Goal: Complete application form: Complete application form

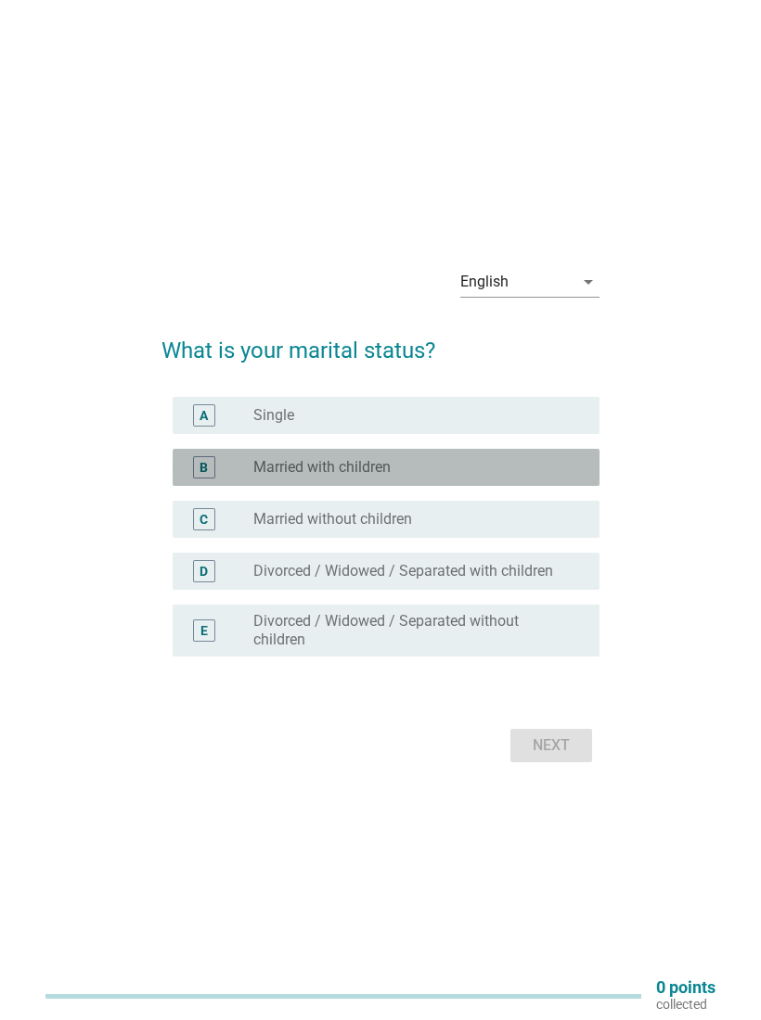
click at [249, 466] on div "B" at bounding box center [220, 467] width 66 height 22
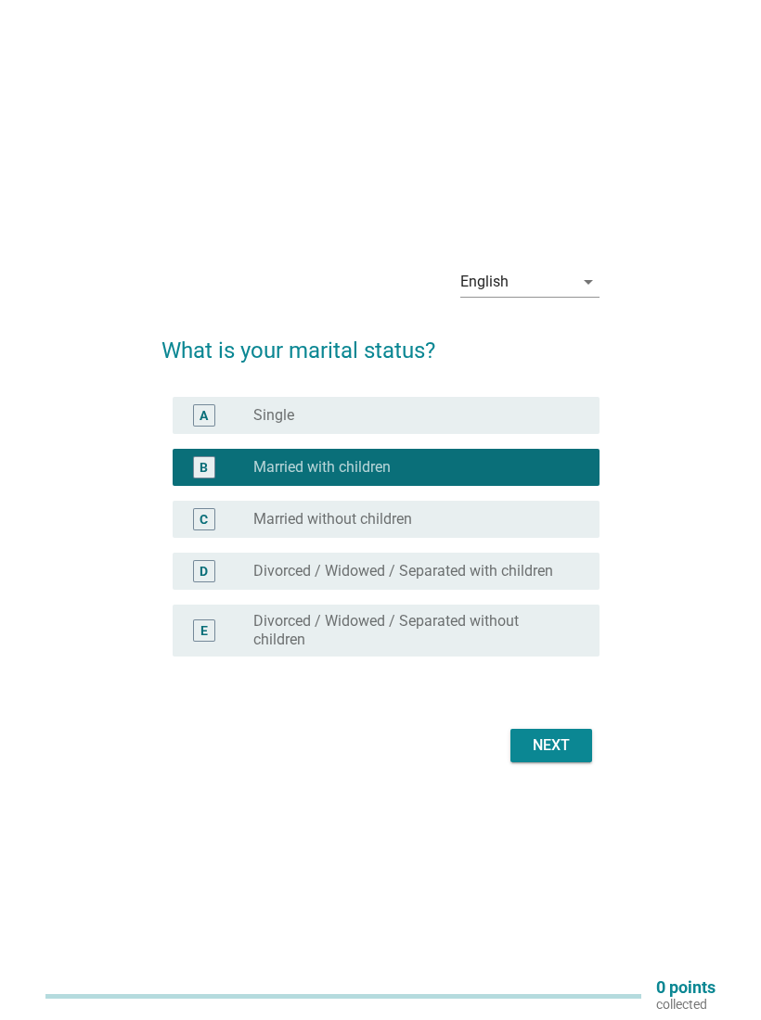
click at [522, 749] on button "Next" at bounding box center [551, 745] width 82 height 33
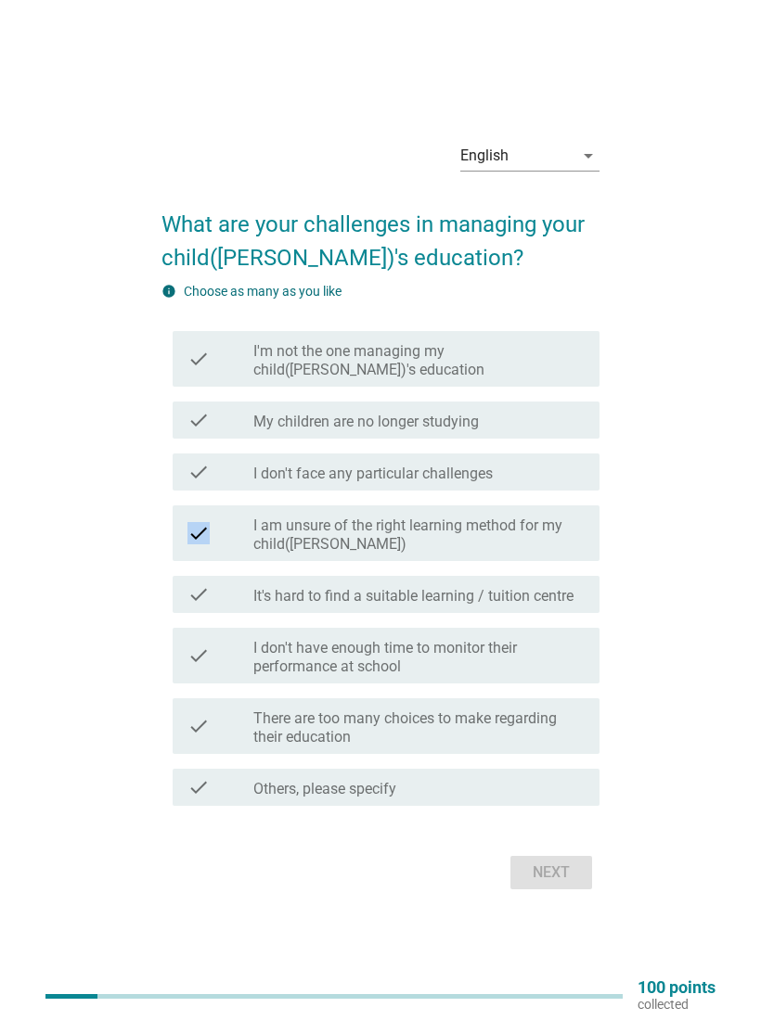
click at [82, 330] on div "English arrow_drop_down What are your challenges in managing your child([PERSON…" at bounding box center [380, 510] width 701 height 799
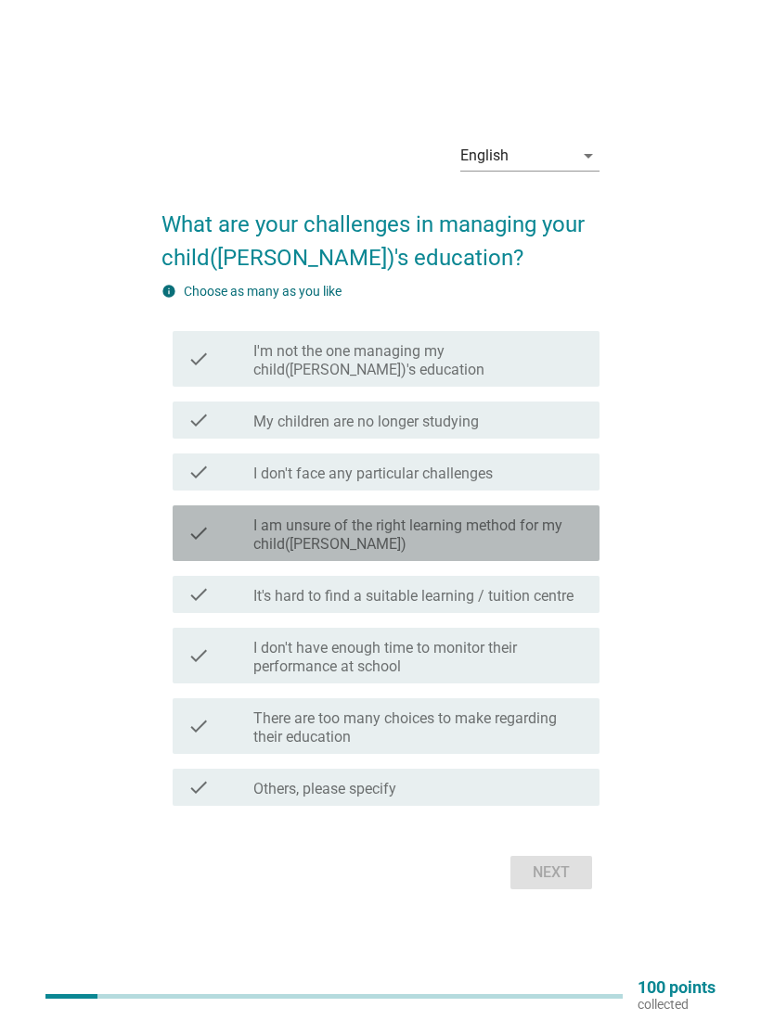
click at [264, 517] on label "I am unsure of the right learning method for my child([PERSON_NAME])" at bounding box center [418, 535] width 331 height 37
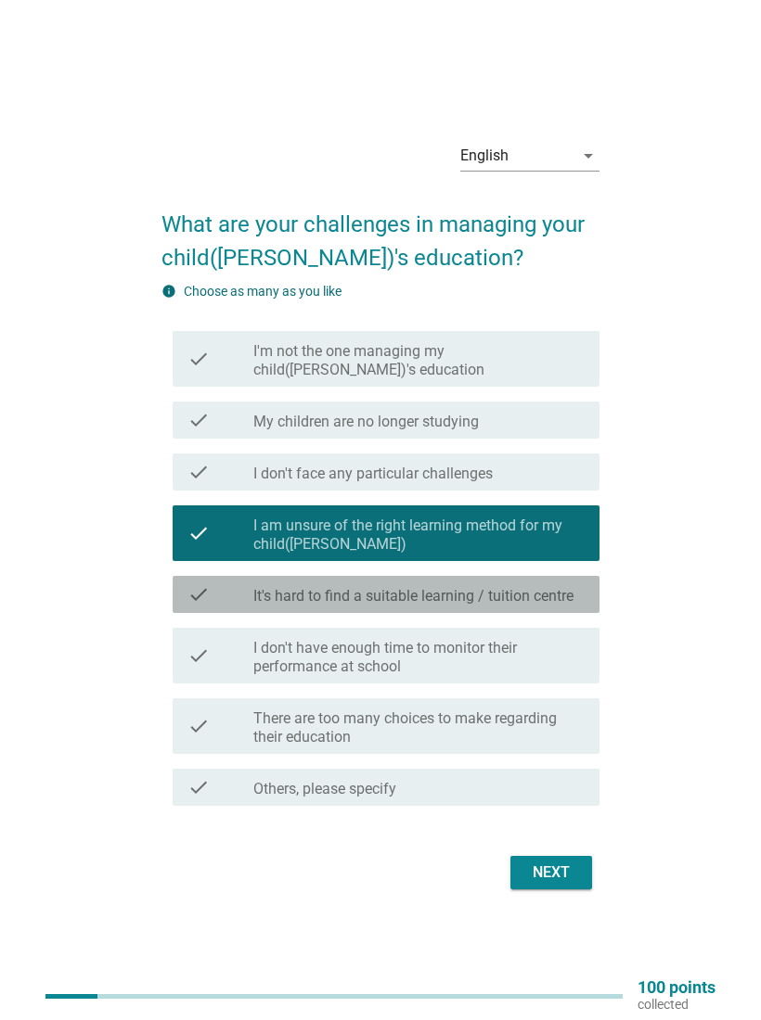
click at [268, 587] on label "It's hard to find a suitable learning / tuition centre" at bounding box center [413, 596] width 320 height 19
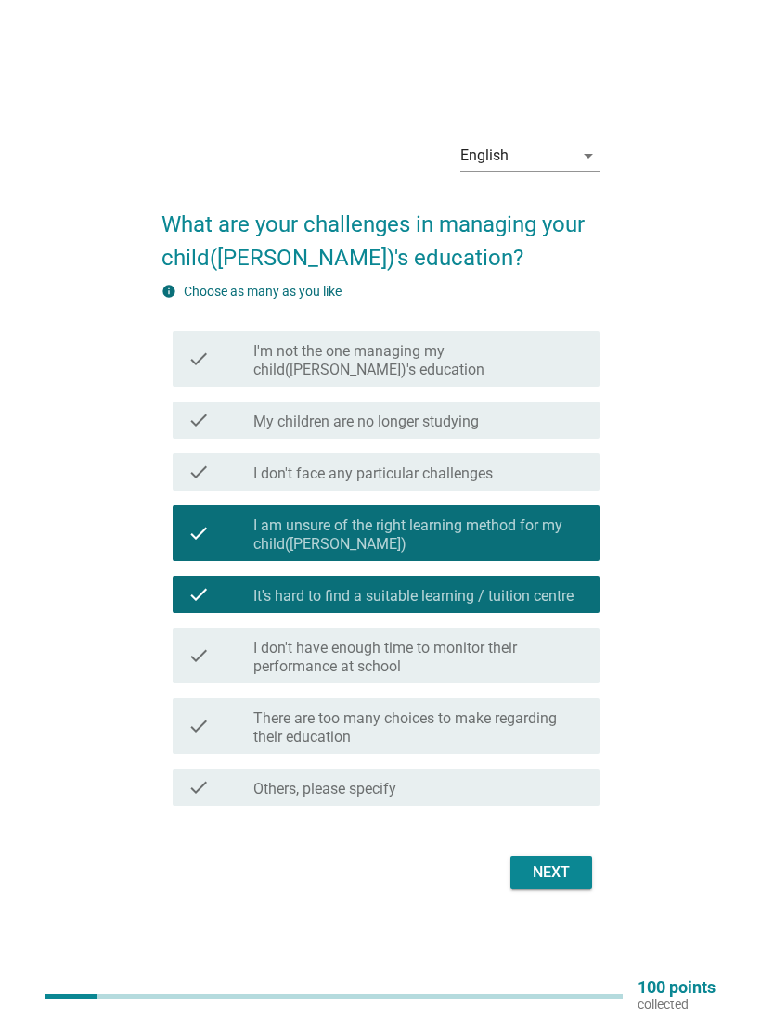
click at [256, 665] on label "I don't have enough time to monitor their performance at school" at bounding box center [418, 657] width 331 height 37
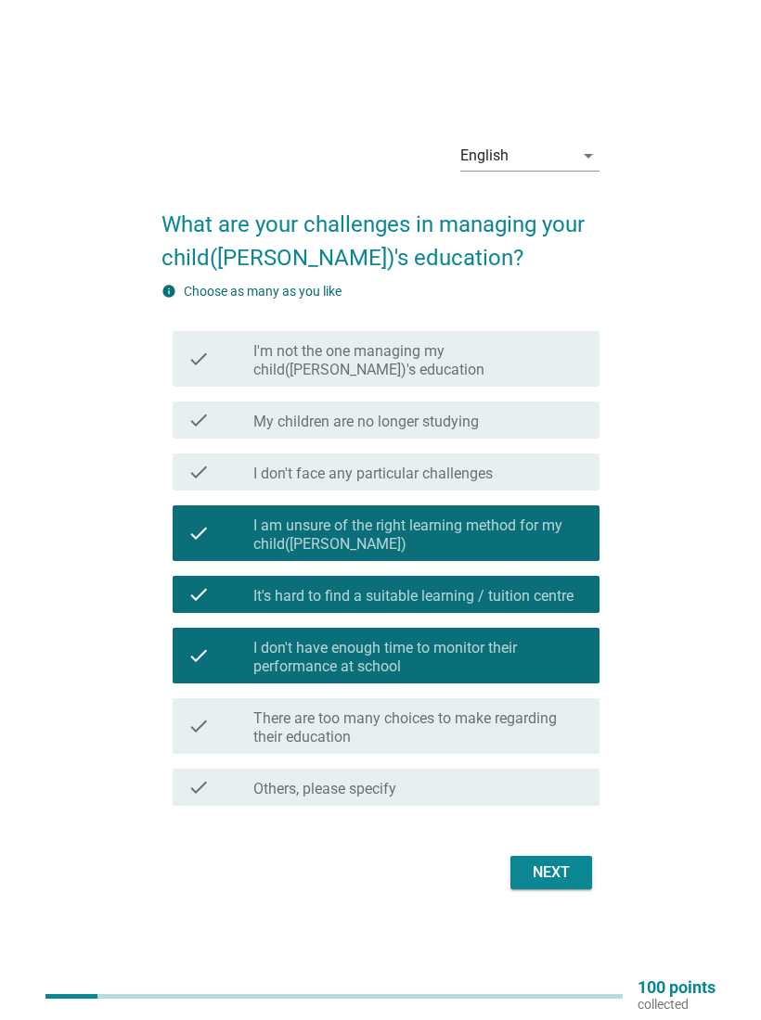
click at [553, 865] on div "Next" at bounding box center [551, 873] width 52 height 22
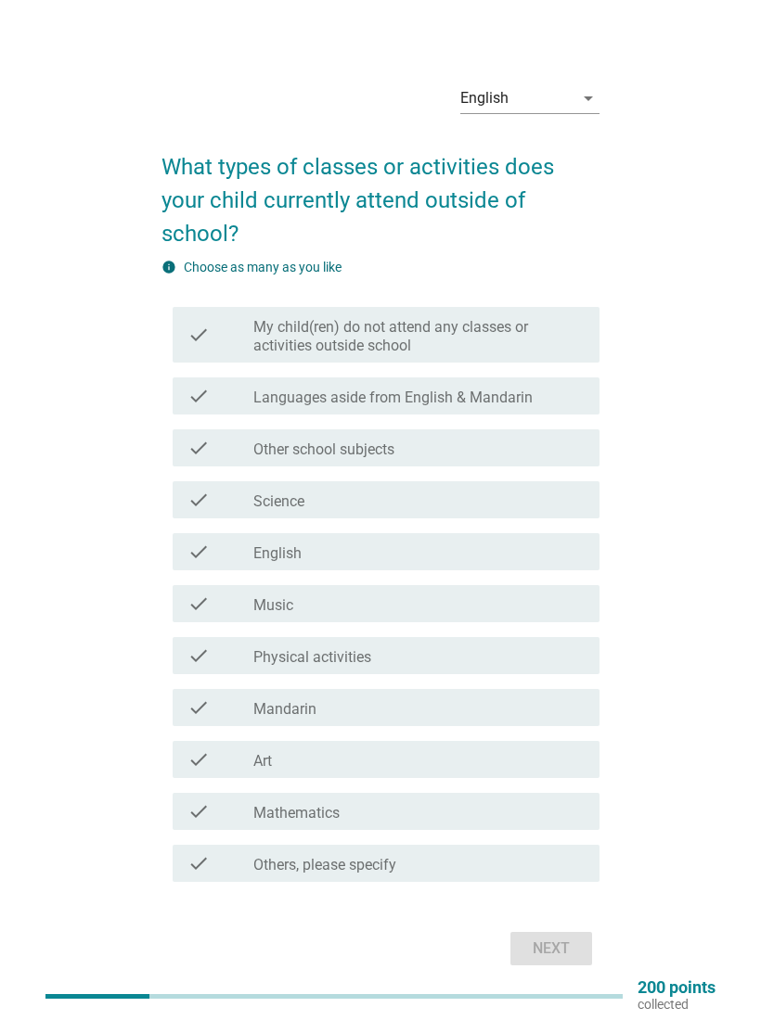
click at [246, 755] on div "check" at bounding box center [220, 760] width 66 height 22
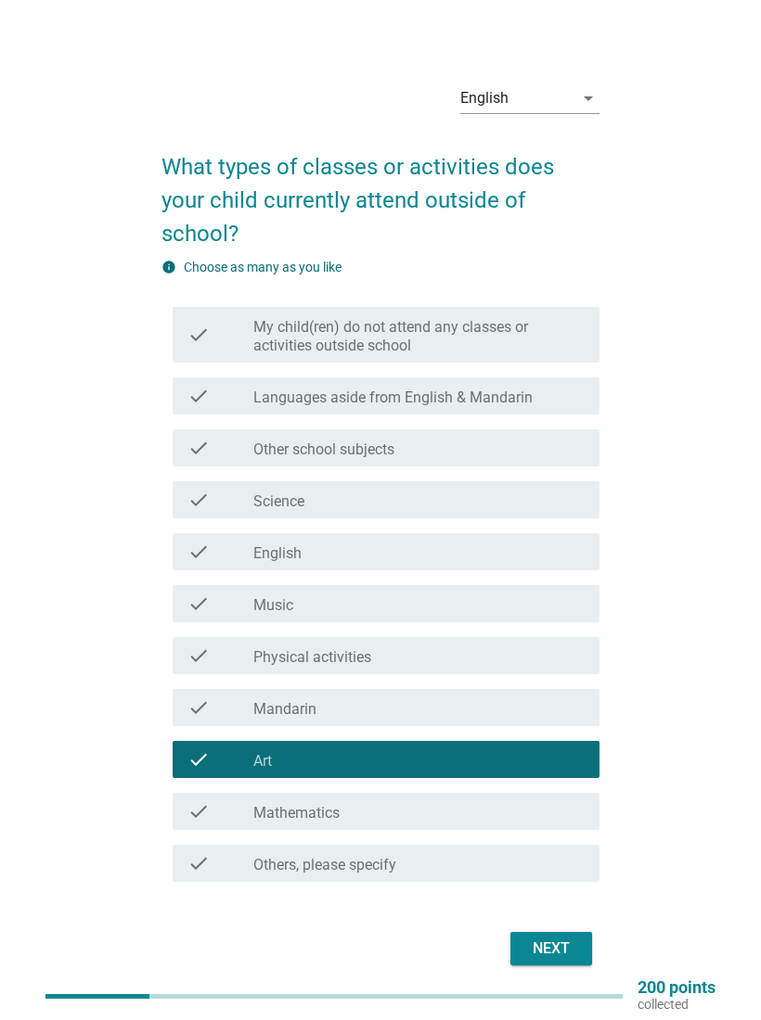
click at [532, 953] on div "Next" at bounding box center [551, 949] width 52 height 22
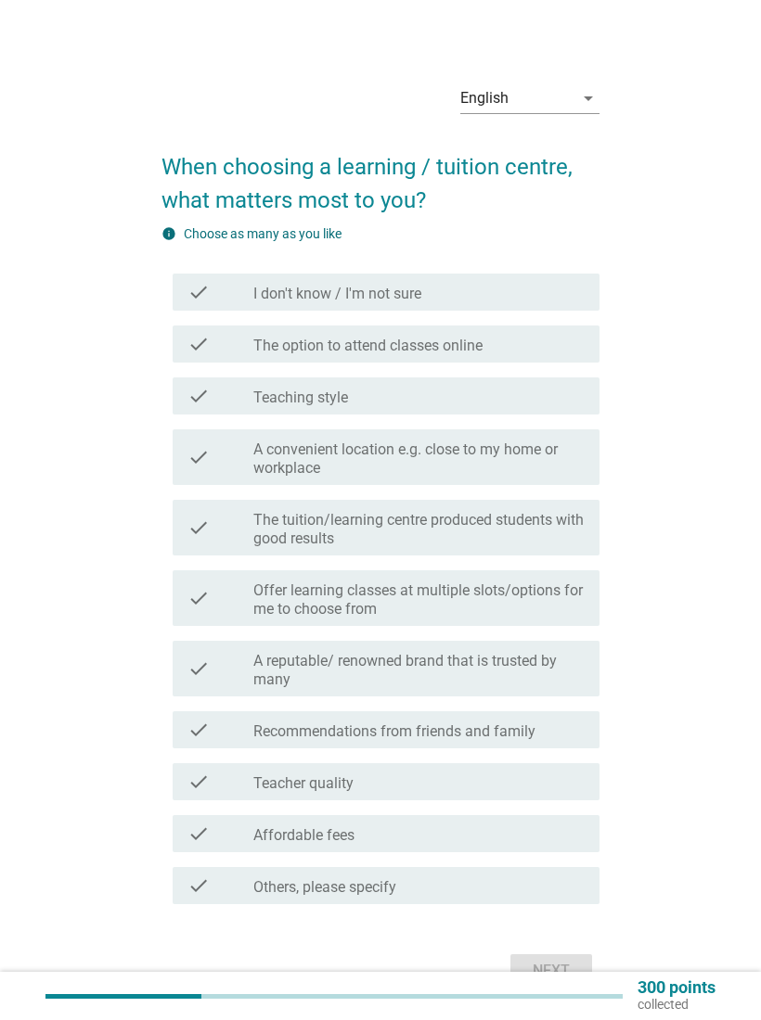
click at [155, 339] on div "English arrow_drop_down When choosing a learning / tuition centre, what matters…" at bounding box center [381, 531] width 468 height 955
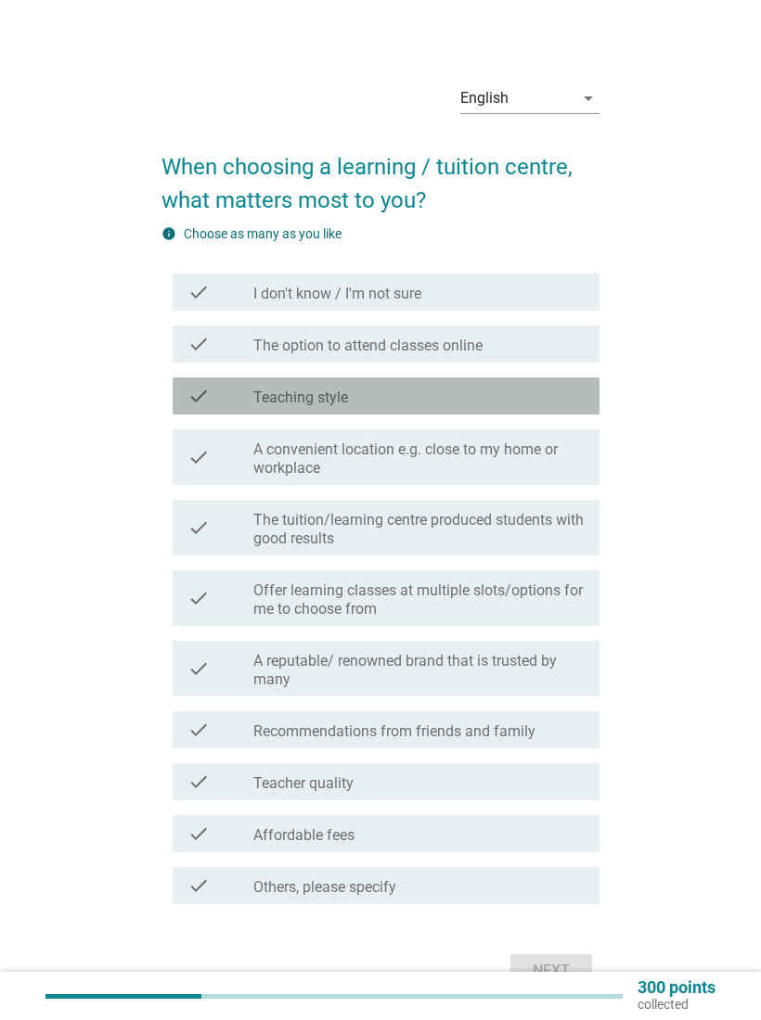
click at [295, 395] on label "Teaching style" at bounding box center [300, 398] width 95 height 19
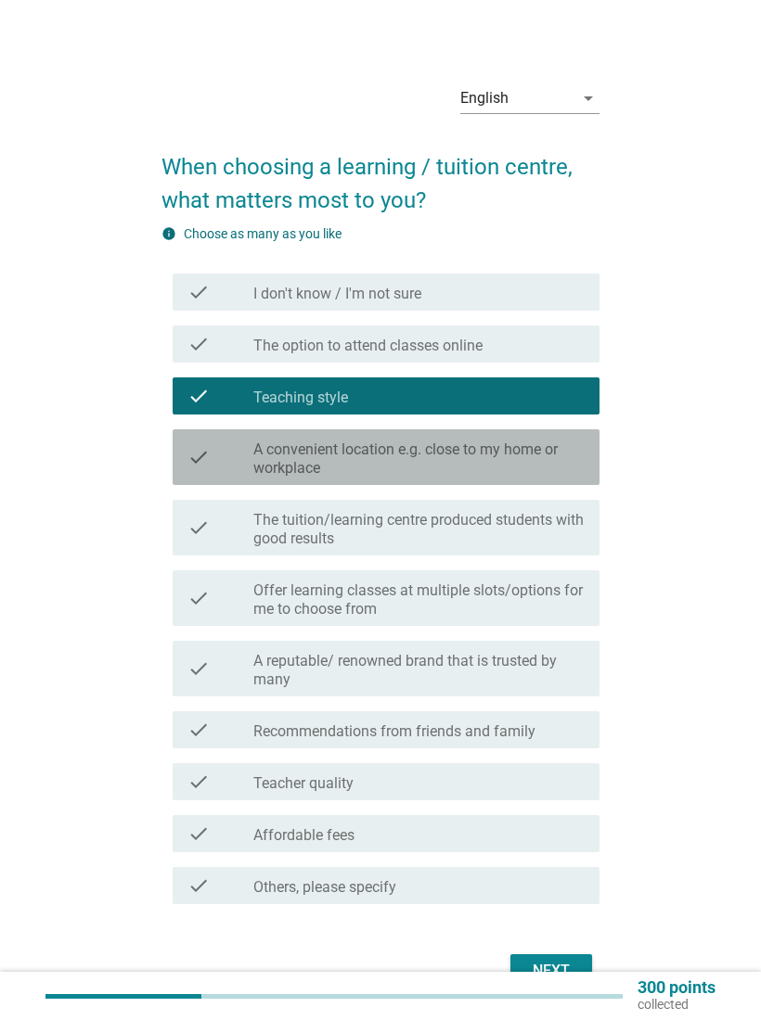
click at [282, 449] on label "A convenient location e.g. close to my home or workplace" at bounding box center [418, 459] width 331 height 37
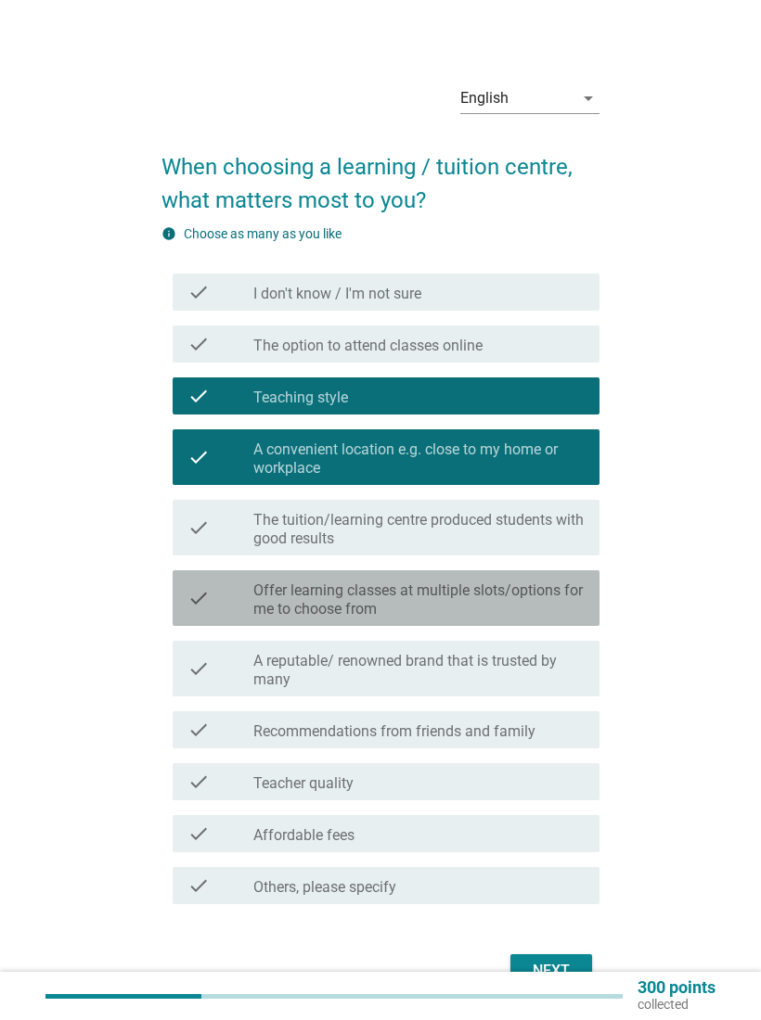
click at [237, 582] on div "check" at bounding box center [220, 598] width 66 height 41
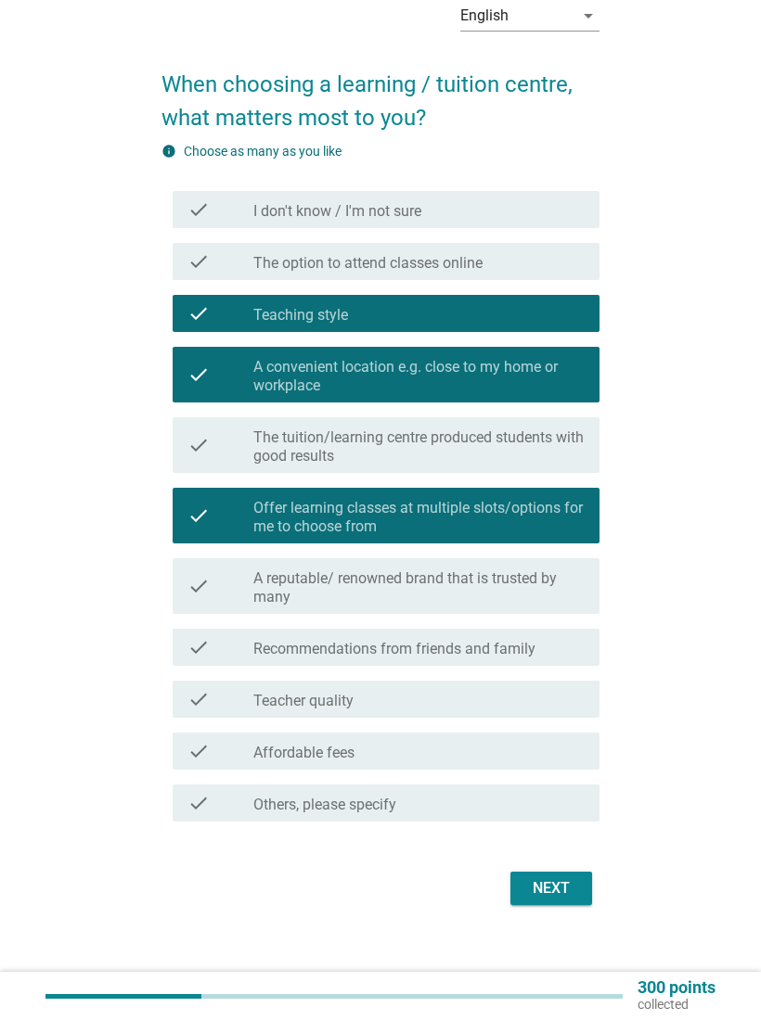
scroll to position [90, 0]
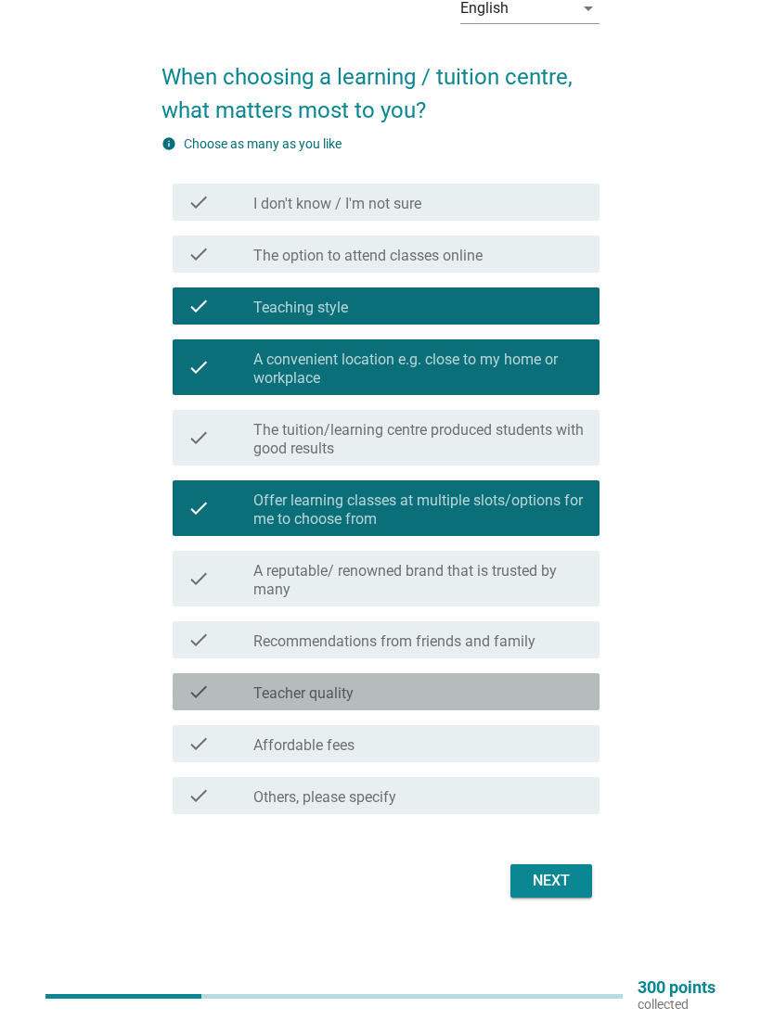
click at [416, 695] on div "check_box_outline_blank Teacher quality" at bounding box center [418, 692] width 331 height 22
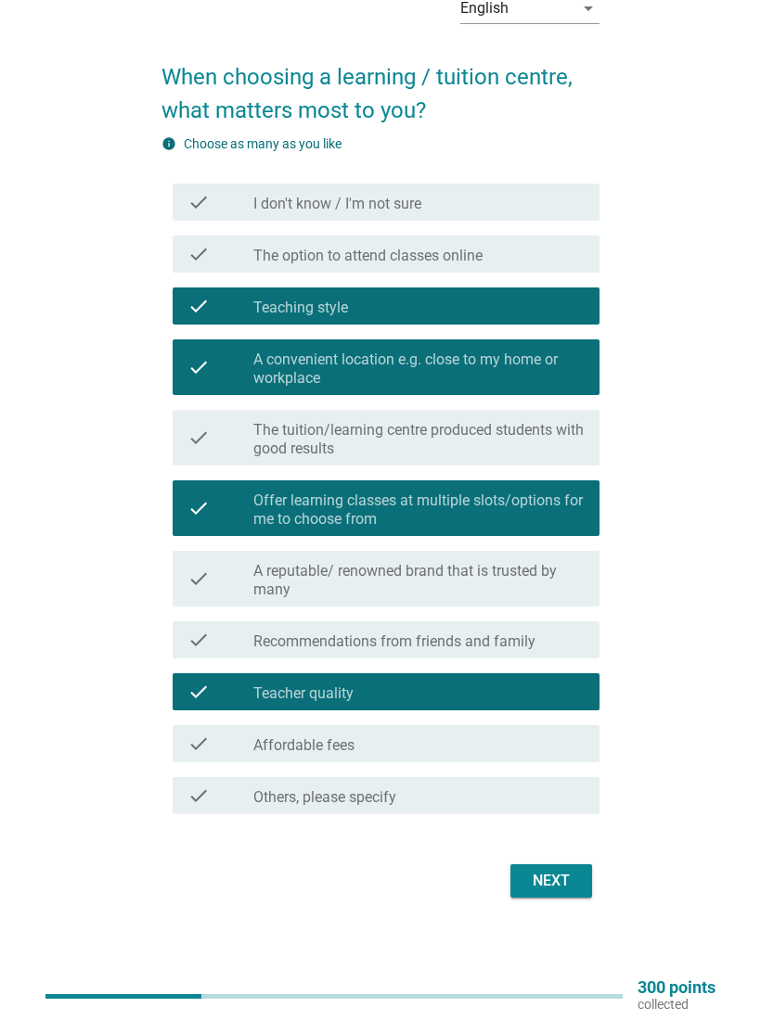
click at [560, 872] on div "Next" at bounding box center [551, 881] width 52 height 22
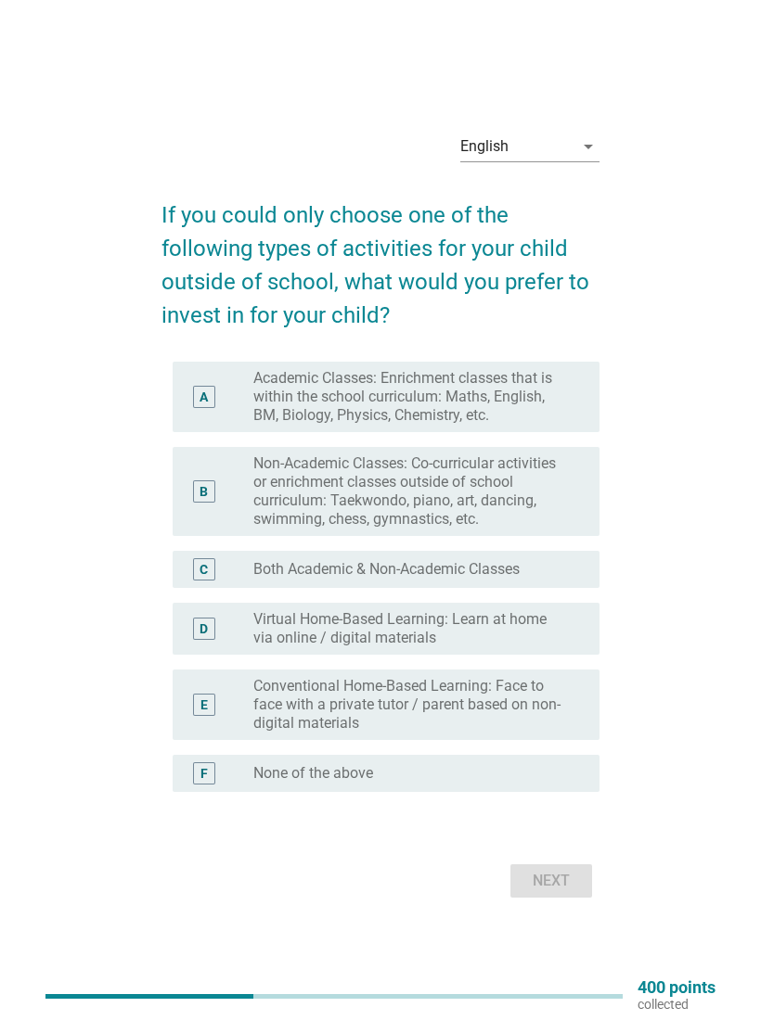
click at [275, 465] on label "Non-Academic Classes: Co-curricular activities or enrichment classes outside of…" at bounding box center [411, 492] width 316 height 74
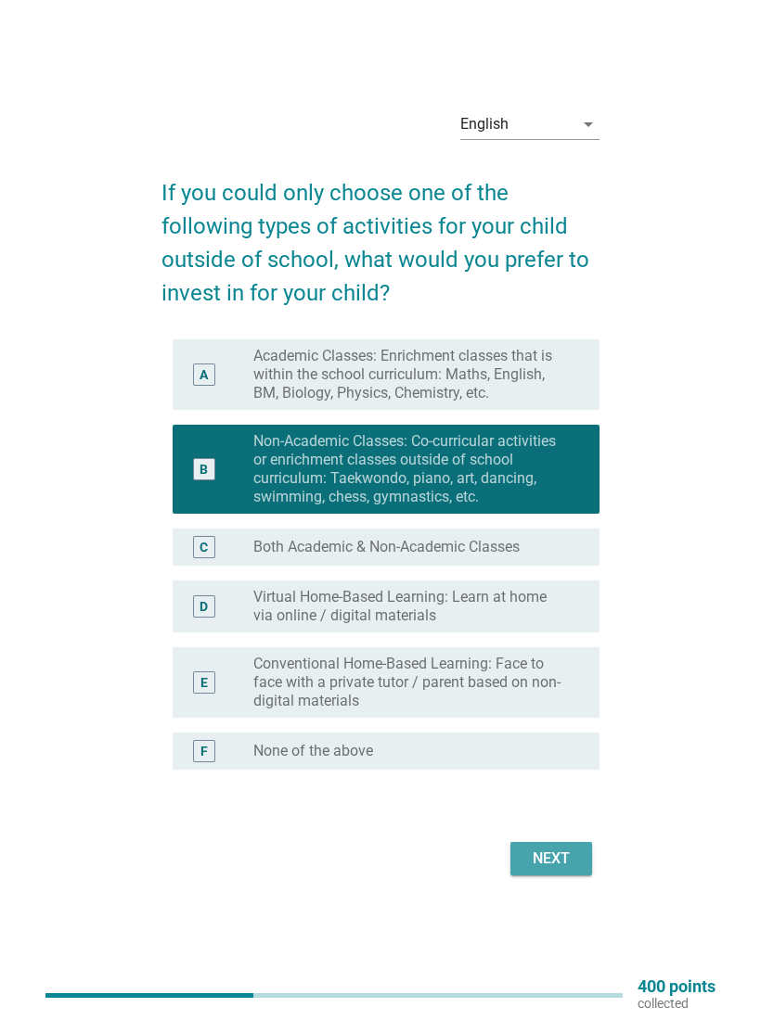
scroll to position [48, 0]
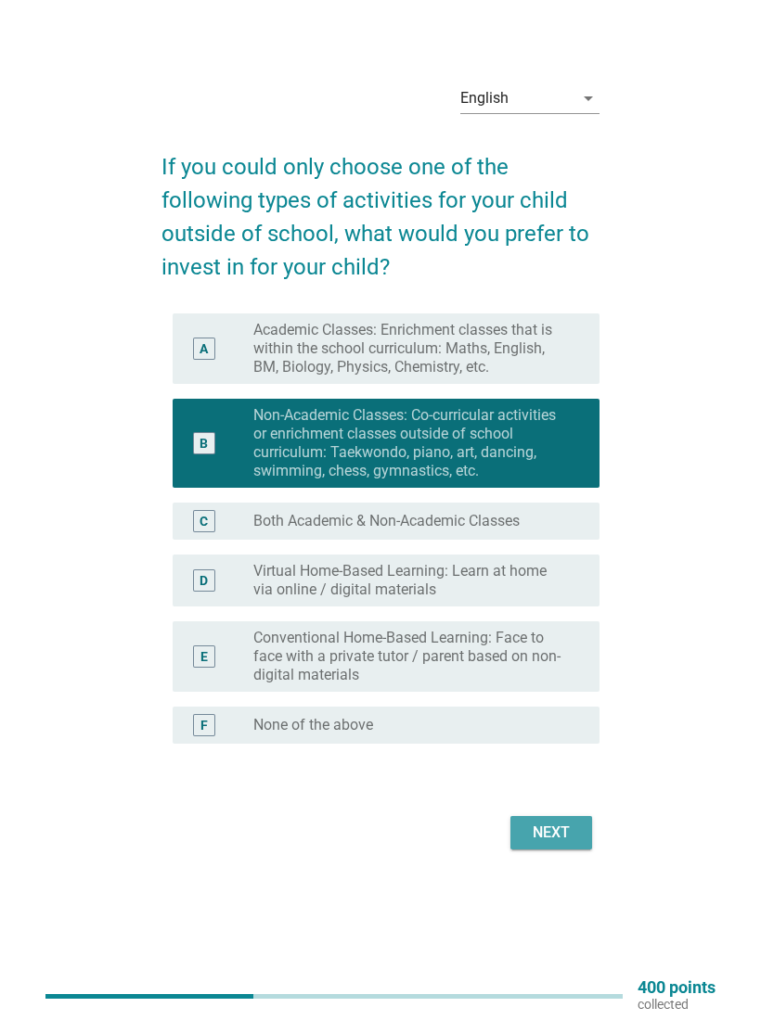
click at [526, 830] on div "Next" at bounding box center [551, 833] width 52 height 22
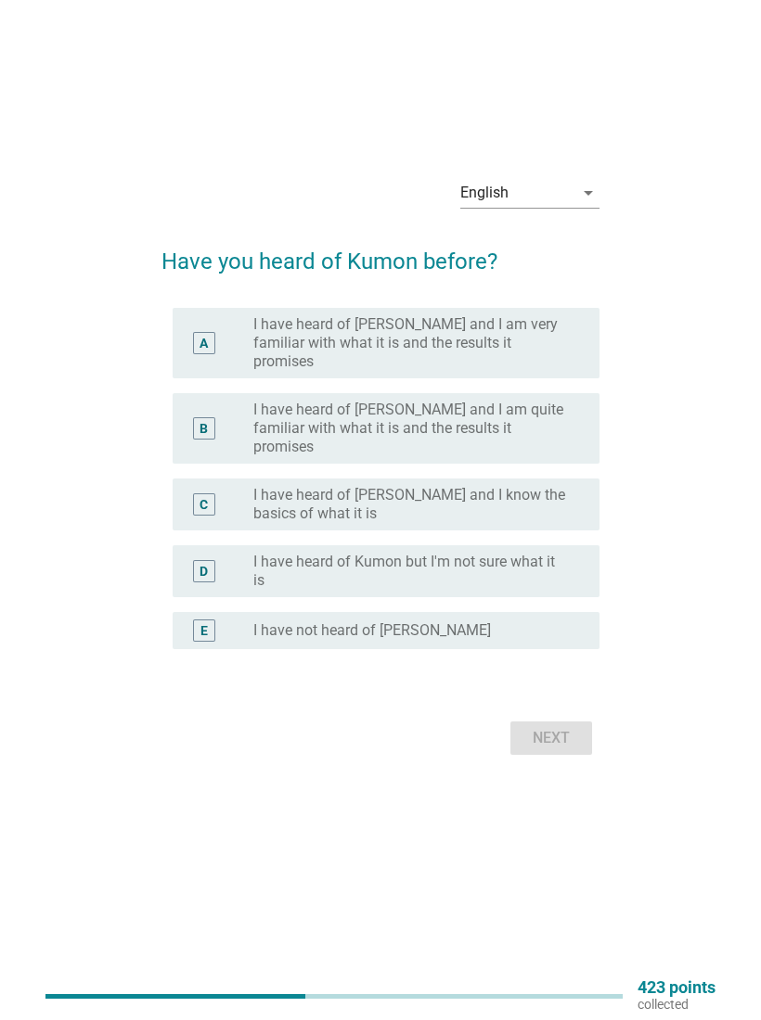
scroll to position [0, 0]
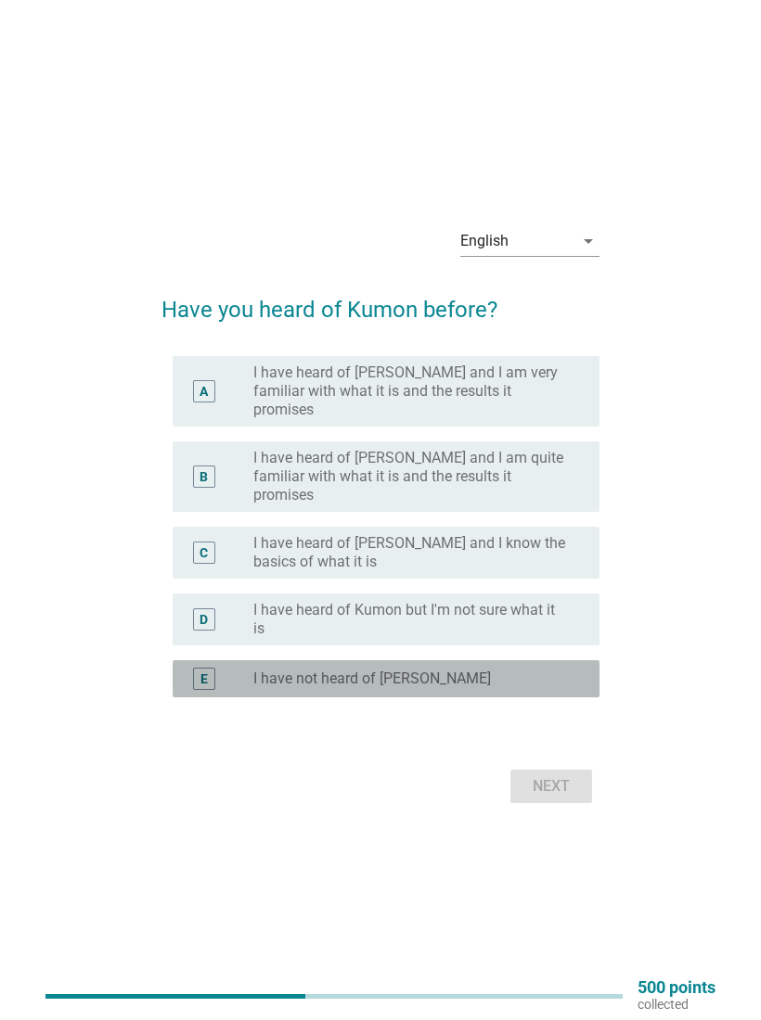
click at [328, 670] on label "I have not heard of [PERSON_NAME]" at bounding box center [371, 679] width 237 height 19
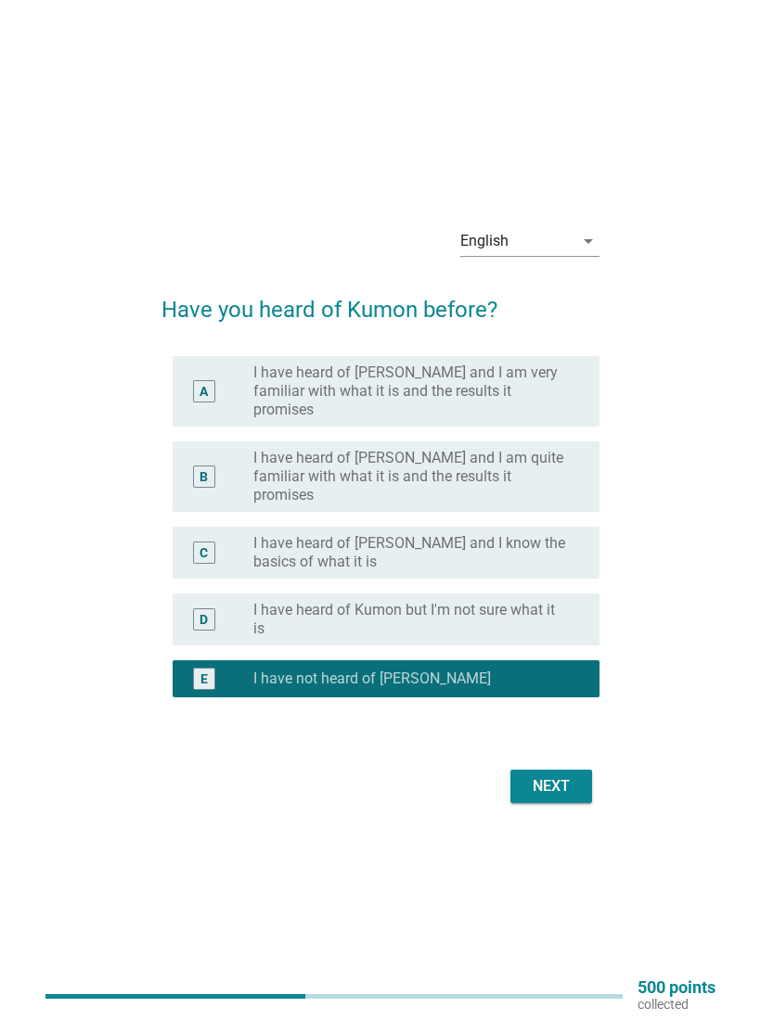
click at [537, 775] on div "Next" at bounding box center [551, 786] width 52 height 22
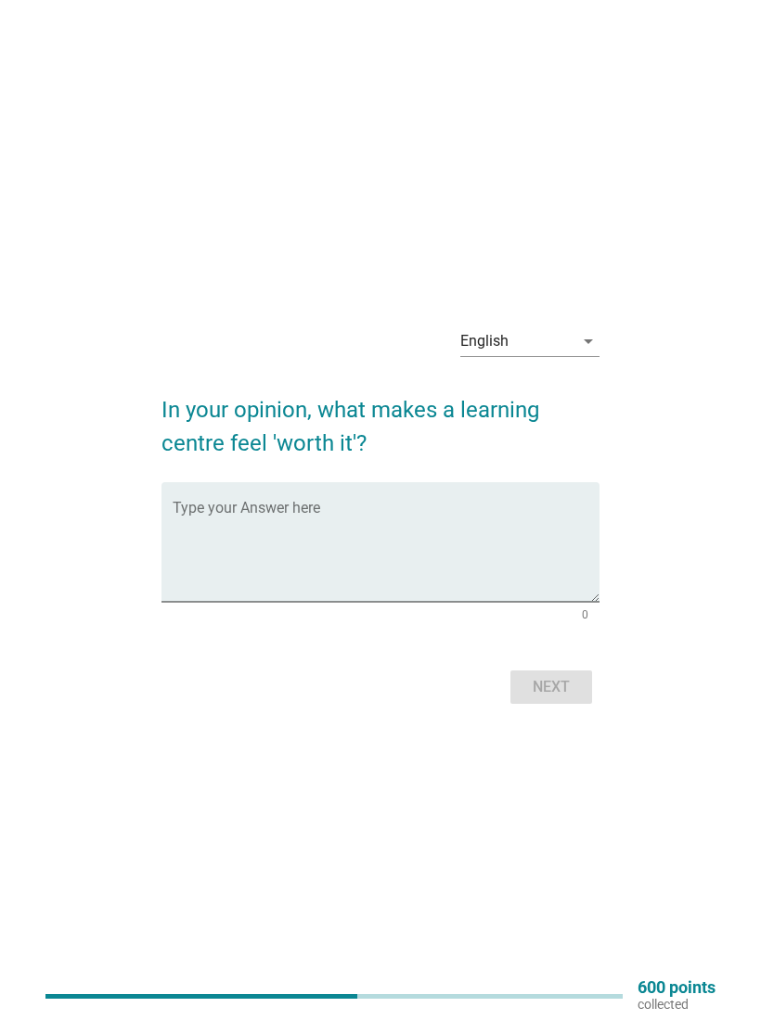
click at [228, 537] on textarea "Type your Answer here" at bounding box center [386, 553] width 427 height 97
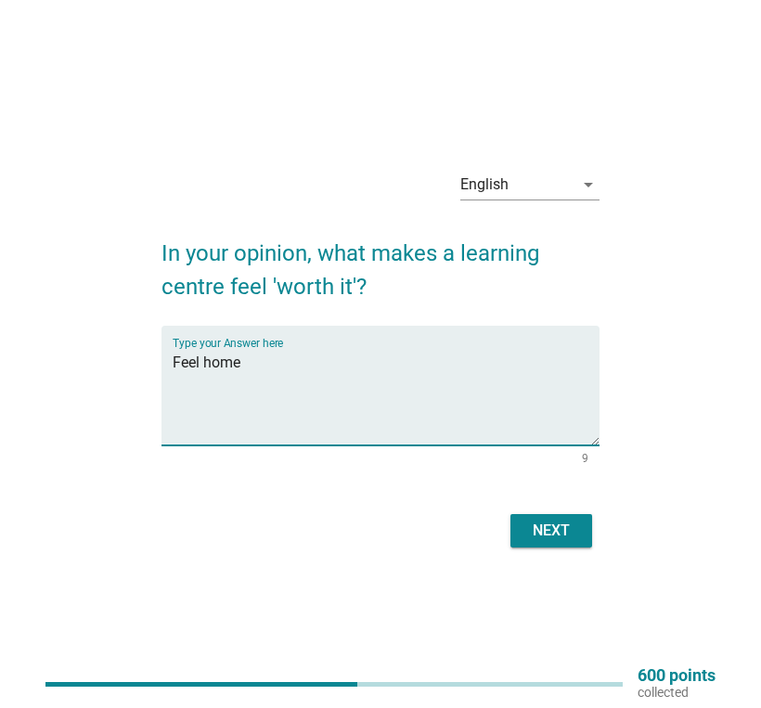
type textarea "Feel home"
click at [540, 536] on div "Next" at bounding box center [551, 530] width 52 height 22
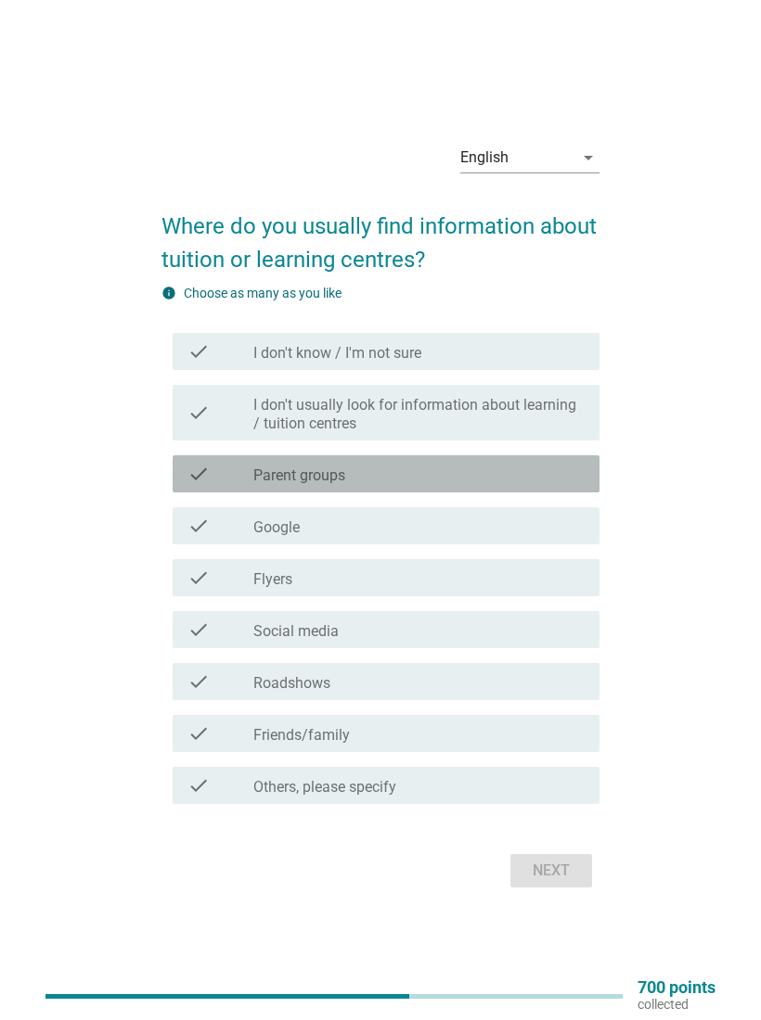
click at [295, 481] on label "Parent groups" at bounding box center [299, 476] width 92 height 19
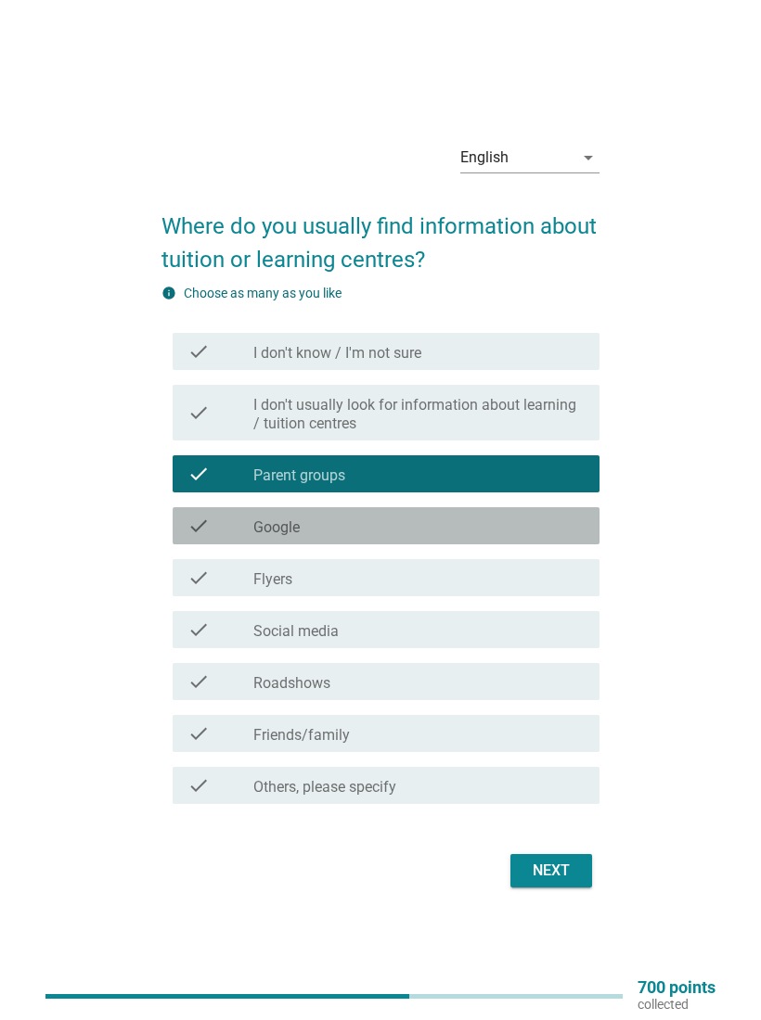
click at [209, 518] on icon "check" at bounding box center [198, 526] width 22 height 22
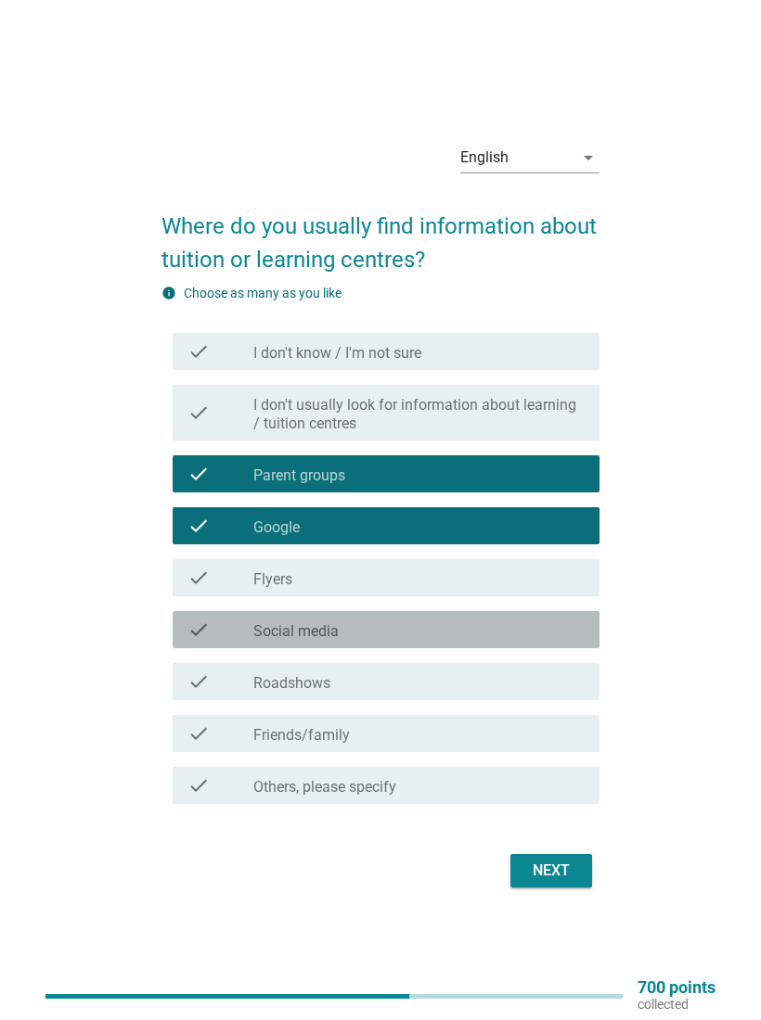
click at [206, 634] on icon "check" at bounding box center [198, 630] width 22 height 22
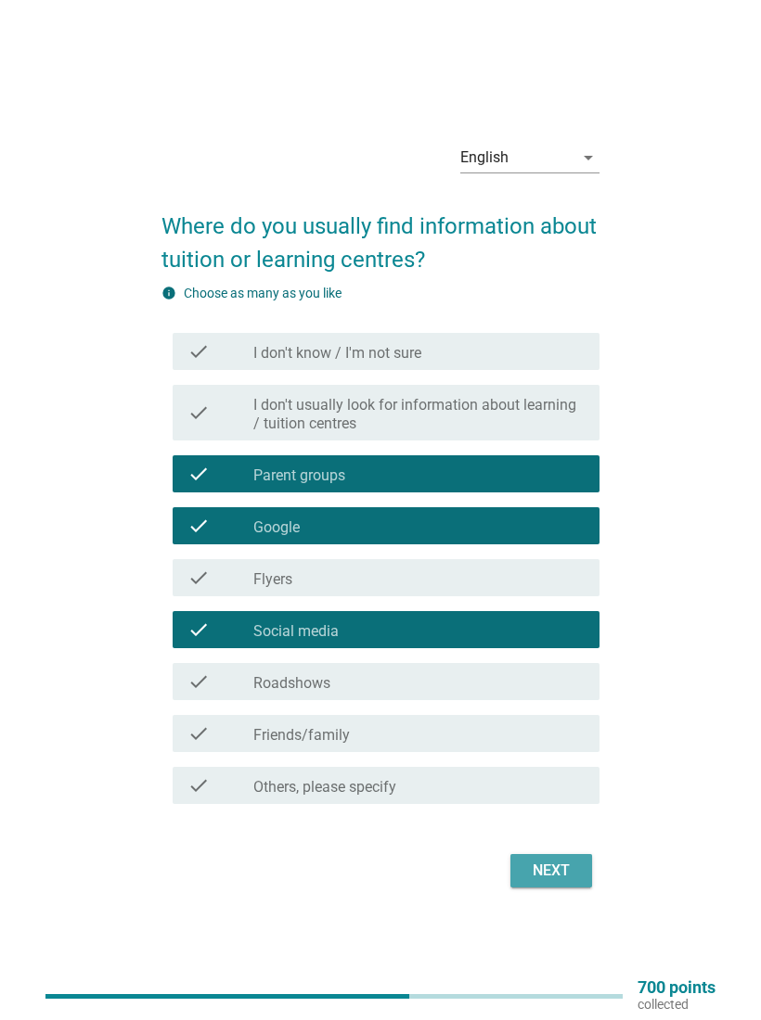
click at [549, 863] on div "Next" at bounding box center [551, 871] width 52 height 22
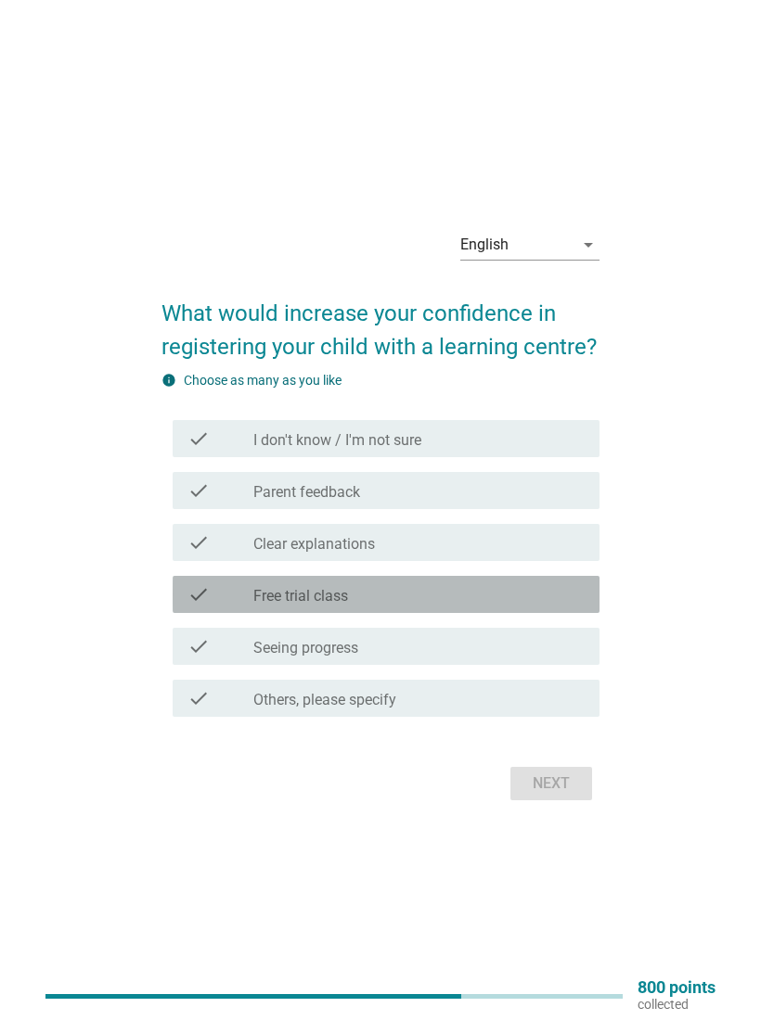
click at [274, 593] on label "Free trial class" at bounding box center [300, 596] width 95 height 19
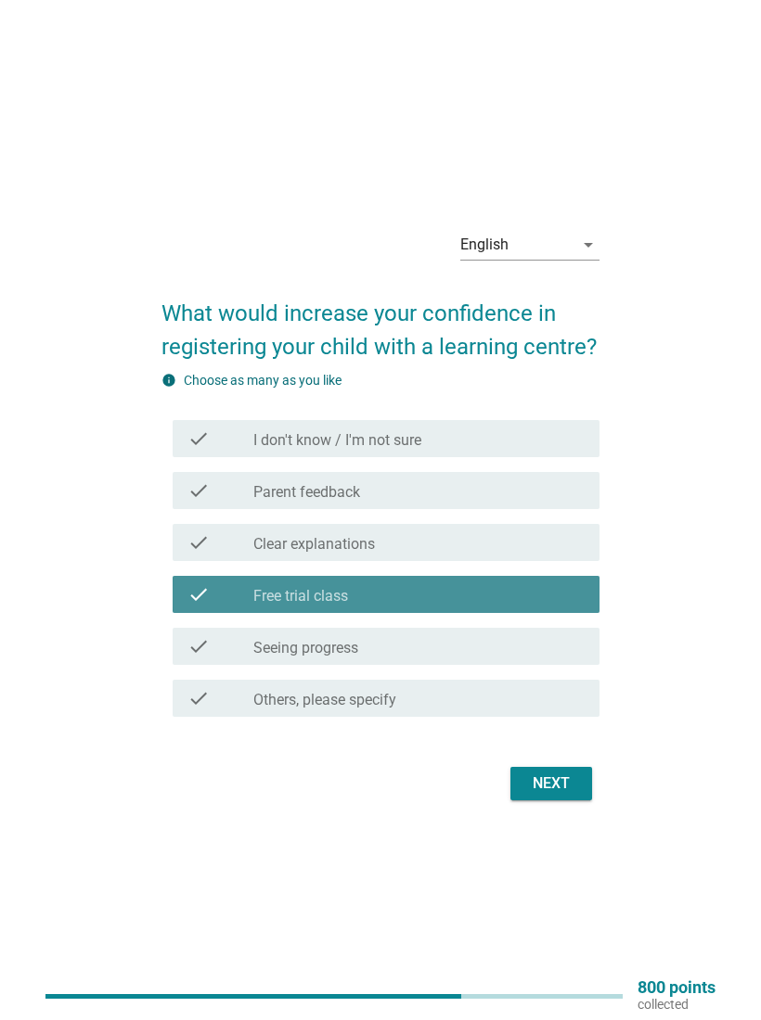
click at [276, 594] on label "Free trial class" at bounding box center [300, 596] width 95 height 19
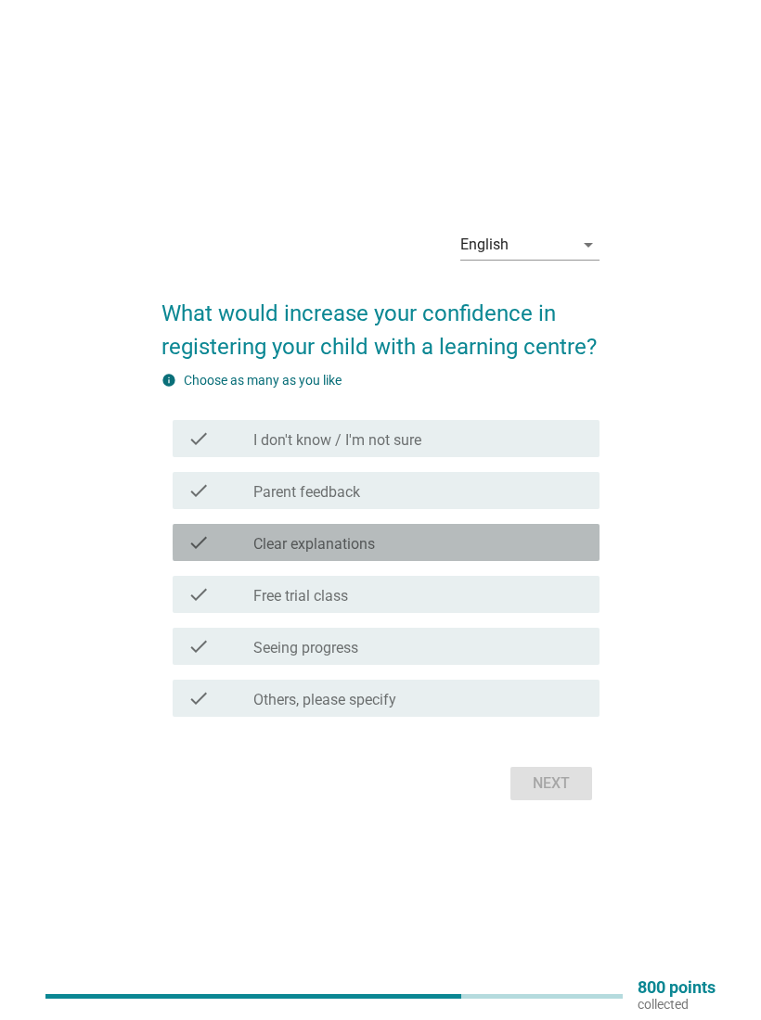
click at [279, 546] on label "Clear explanations" at bounding box center [314, 544] width 122 height 19
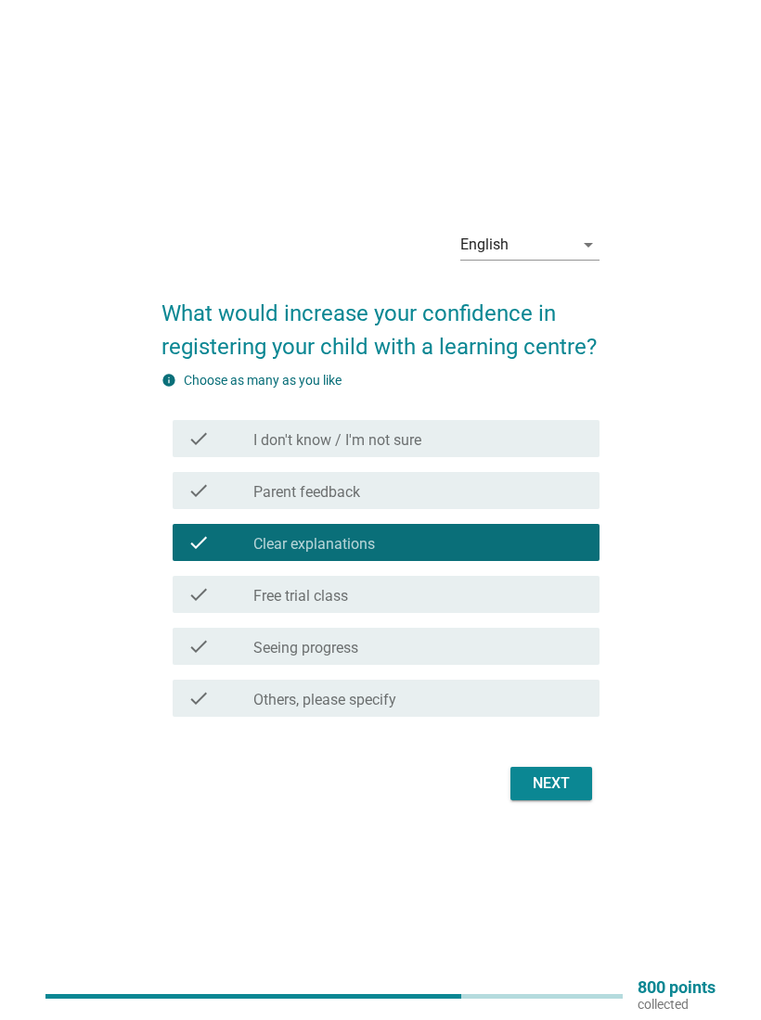
click at [273, 639] on label "Seeing progress" at bounding box center [305, 648] width 105 height 19
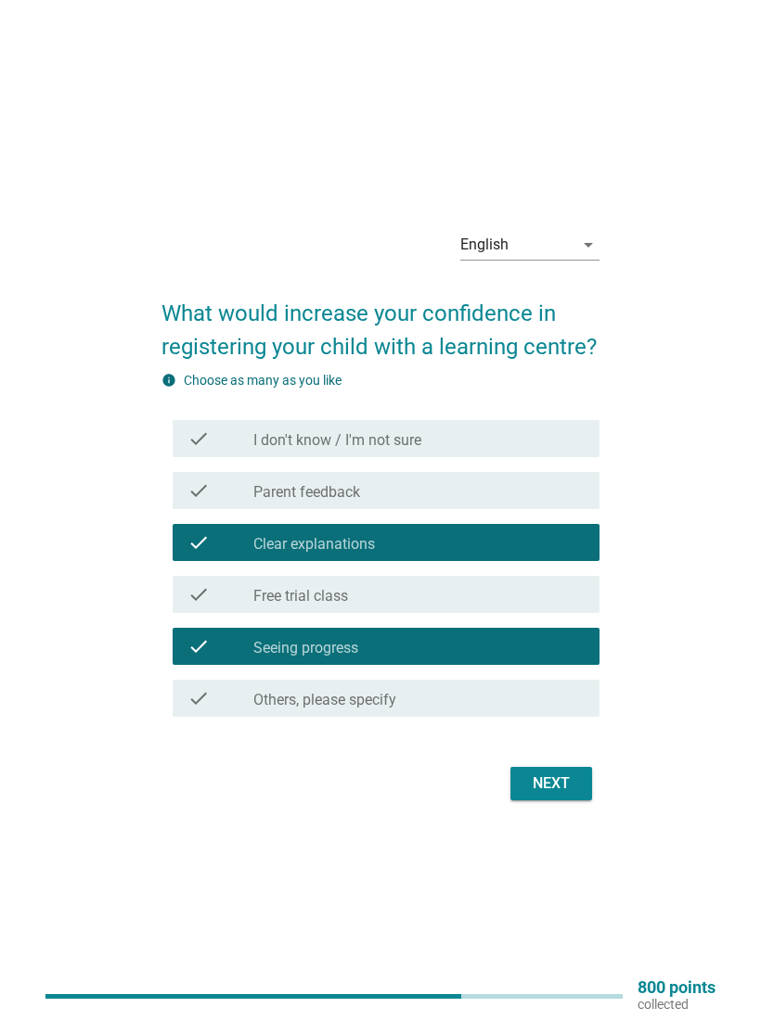
click at [538, 780] on div "Next" at bounding box center [551, 784] width 52 height 22
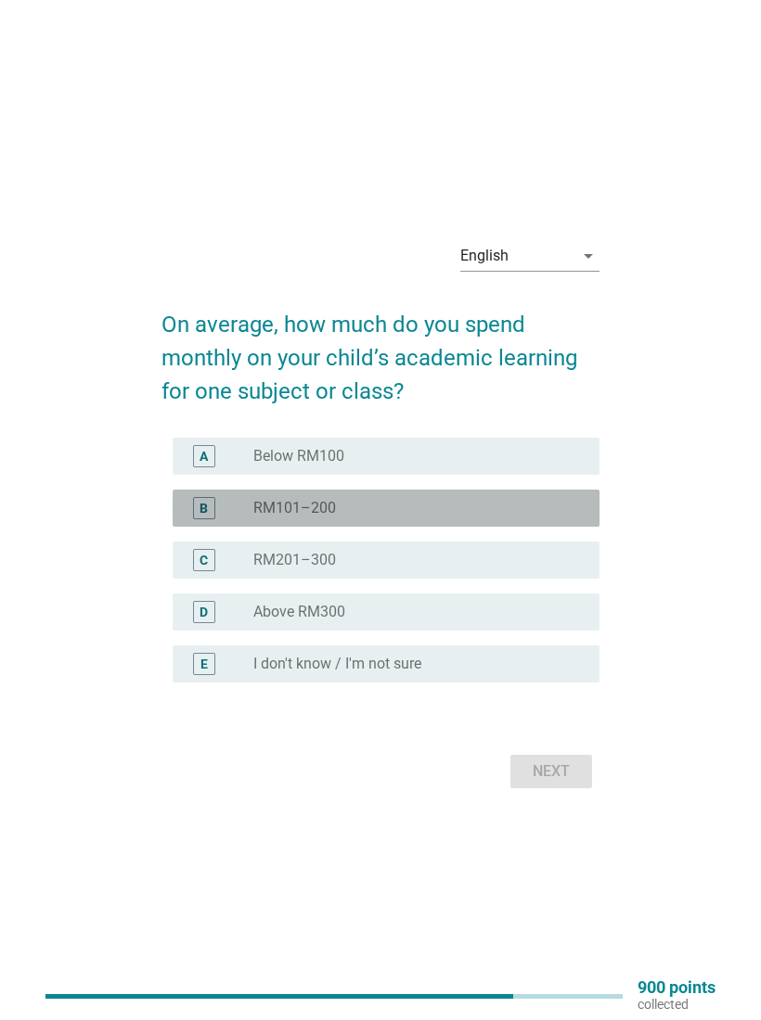
click at [468, 501] on div "radio_button_unchecked RM101–200" at bounding box center [411, 508] width 316 height 19
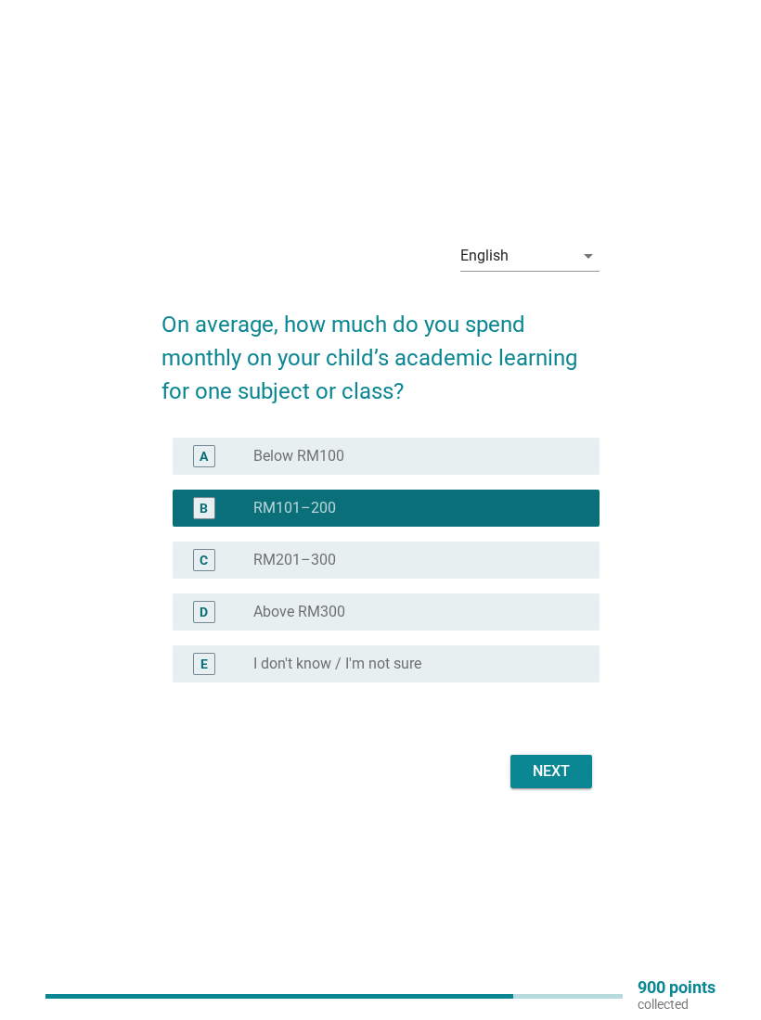
click at [558, 768] on div "Next" at bounding box center [551, 772] width 52 height 22
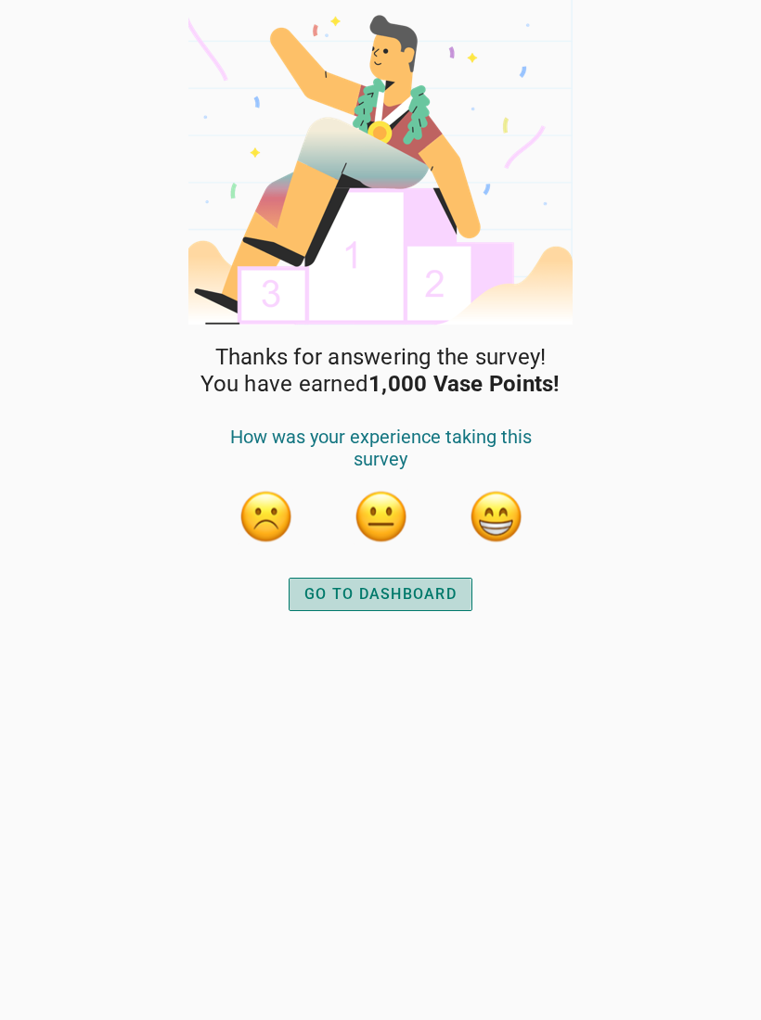
click at [399, 589] on div "GO TO DASHBOARD" at bounding box center [380, 594] width 152 height 22
